Goal: Use online tool/utility: Utilize a website feature to perform a specific function

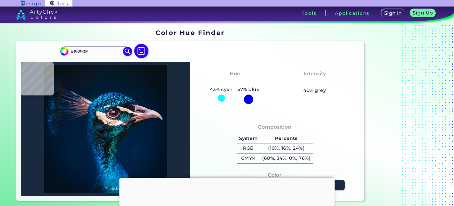
type input "#192941"
type input "#0d2230"
type input "#0D2230"
type input "#051f33"
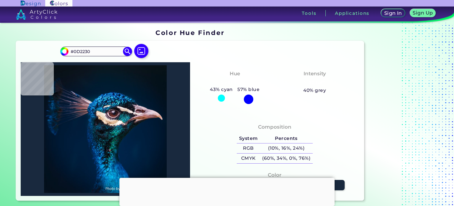
type input "#051F33"
type input "#001e40"
type input "#001E40"
type input "#002244"
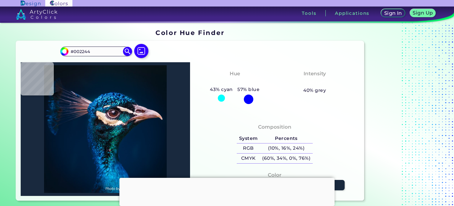
type input "#0b1c27"
type input "#0B1C27"
type input "#694d53"
type input "#694D53"
type input "#19727e"
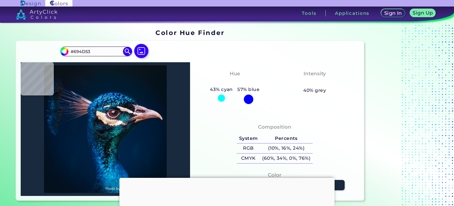
type input "#19727E"
type input "#33a9b0"
type input "#33A9B0"
type input "#504e5e"
type input "#504E5E"
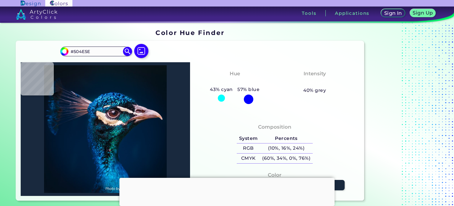
type input "#0f121e"
type input "#0F121E"
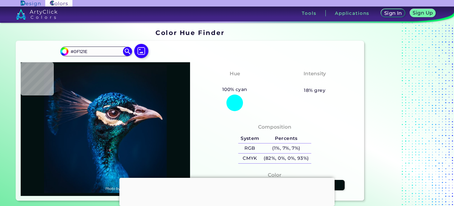
type input "#031111"
type input "#012549"
type input "#012348"
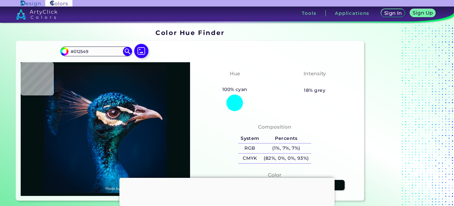
type input "#012348"
type input "#002245"
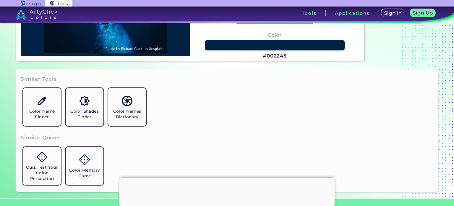
scroll to position [140, 0]
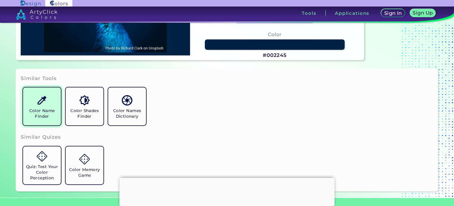
click at [41, 111] on h5 "Color Name Finder" at bounding box center [41, 113] width 33 height 11
